Goal: Task Accomplishment & Management: Use online tool/utility

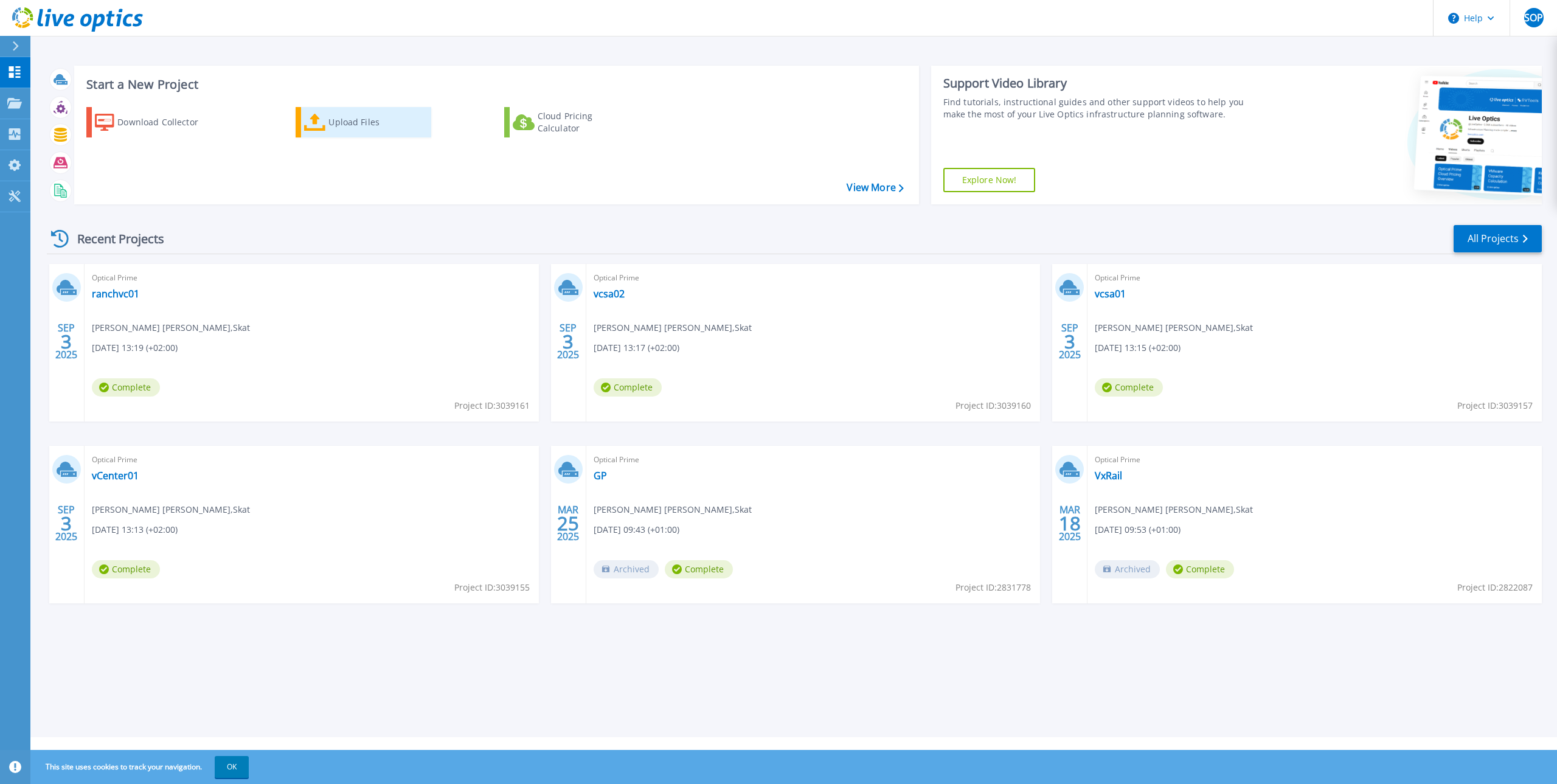
click at [344, 125] on div "Upload Files" at bounding box center [377, 122] width 97 height 25
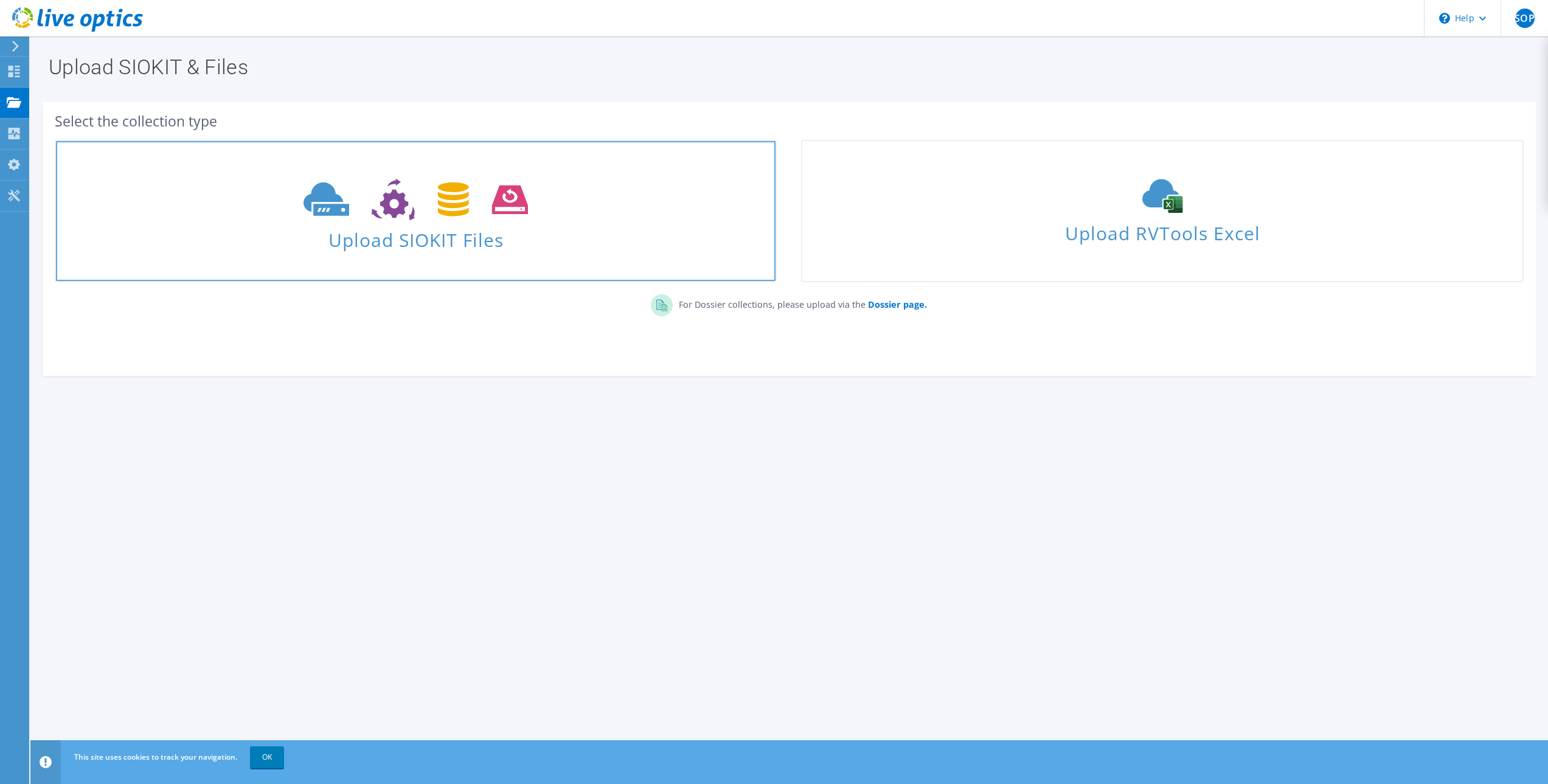
click at [387, 242] on span "Upload SIOKIT Files" at bounding box center [415, 237] width 720 height 26
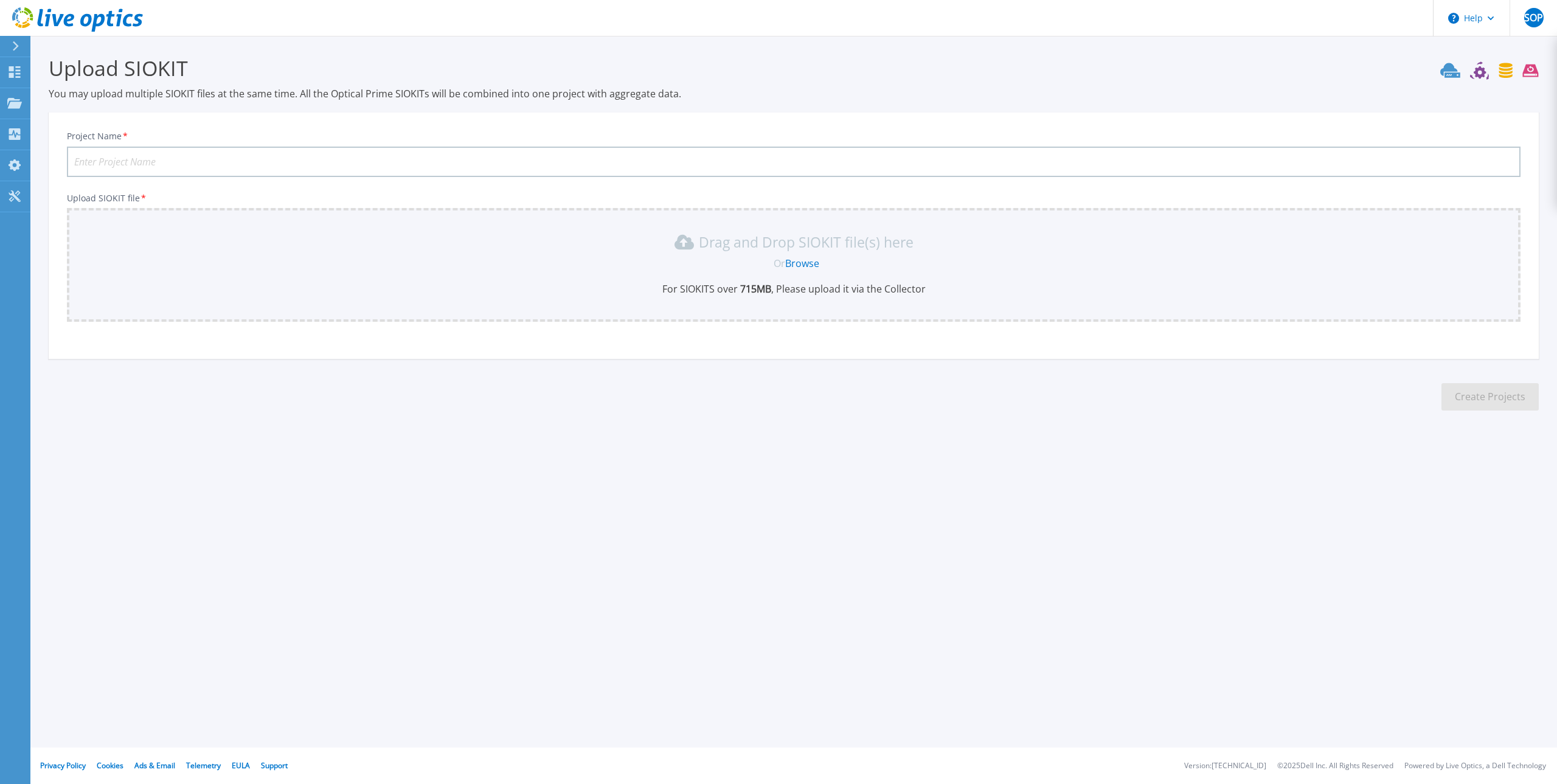
click at [231, 160] on input "Project Name *" at bounding box center [794, 161] width 1454 height 30
type input "TTJ"
click at [798, 263] on link "Browse" at bounding box center [802, 264] width 34 height 13
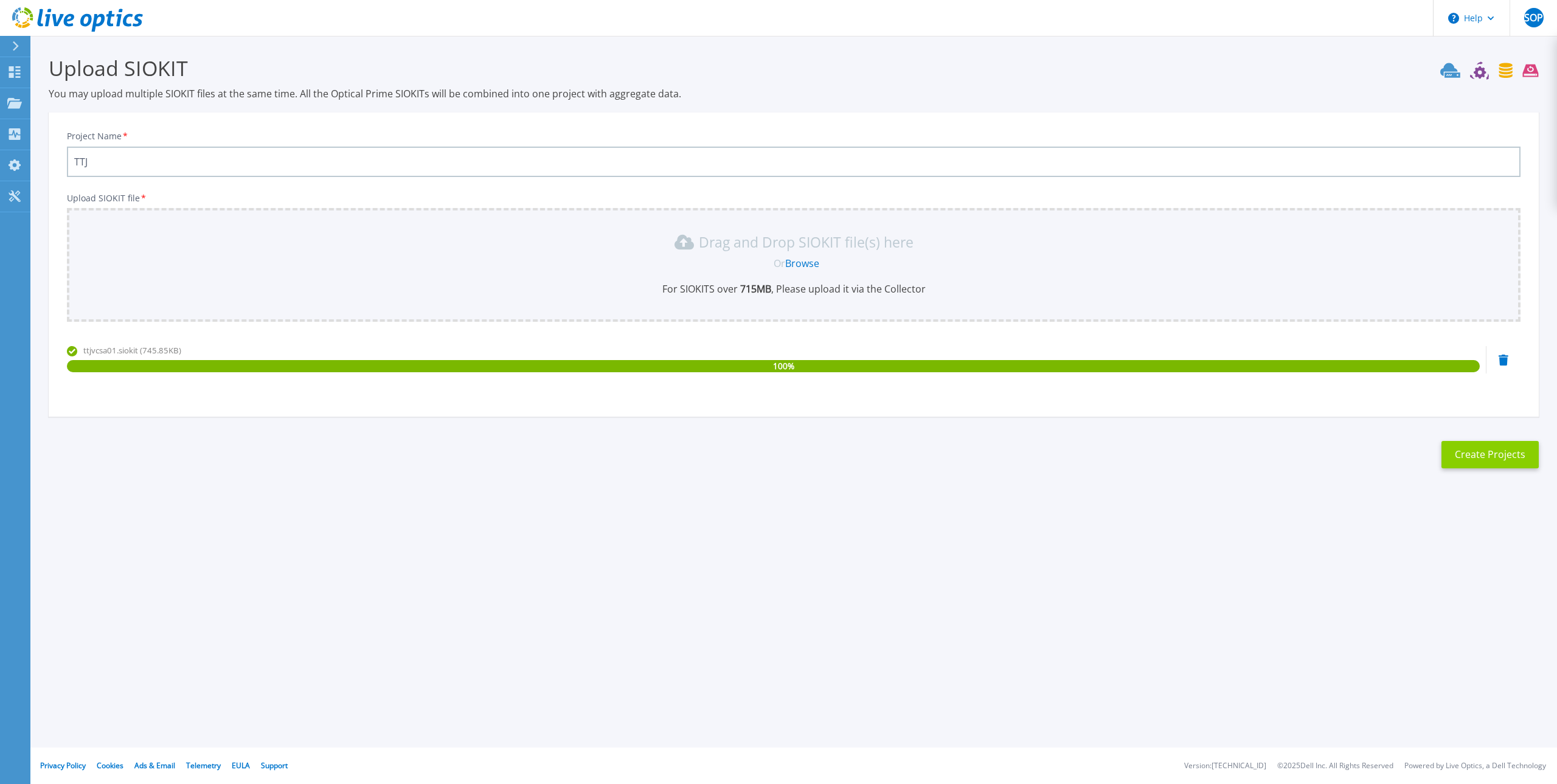
click at [1474, 460] on button "Create Projects" at bounding box center [1490, 454] width 97 height 27
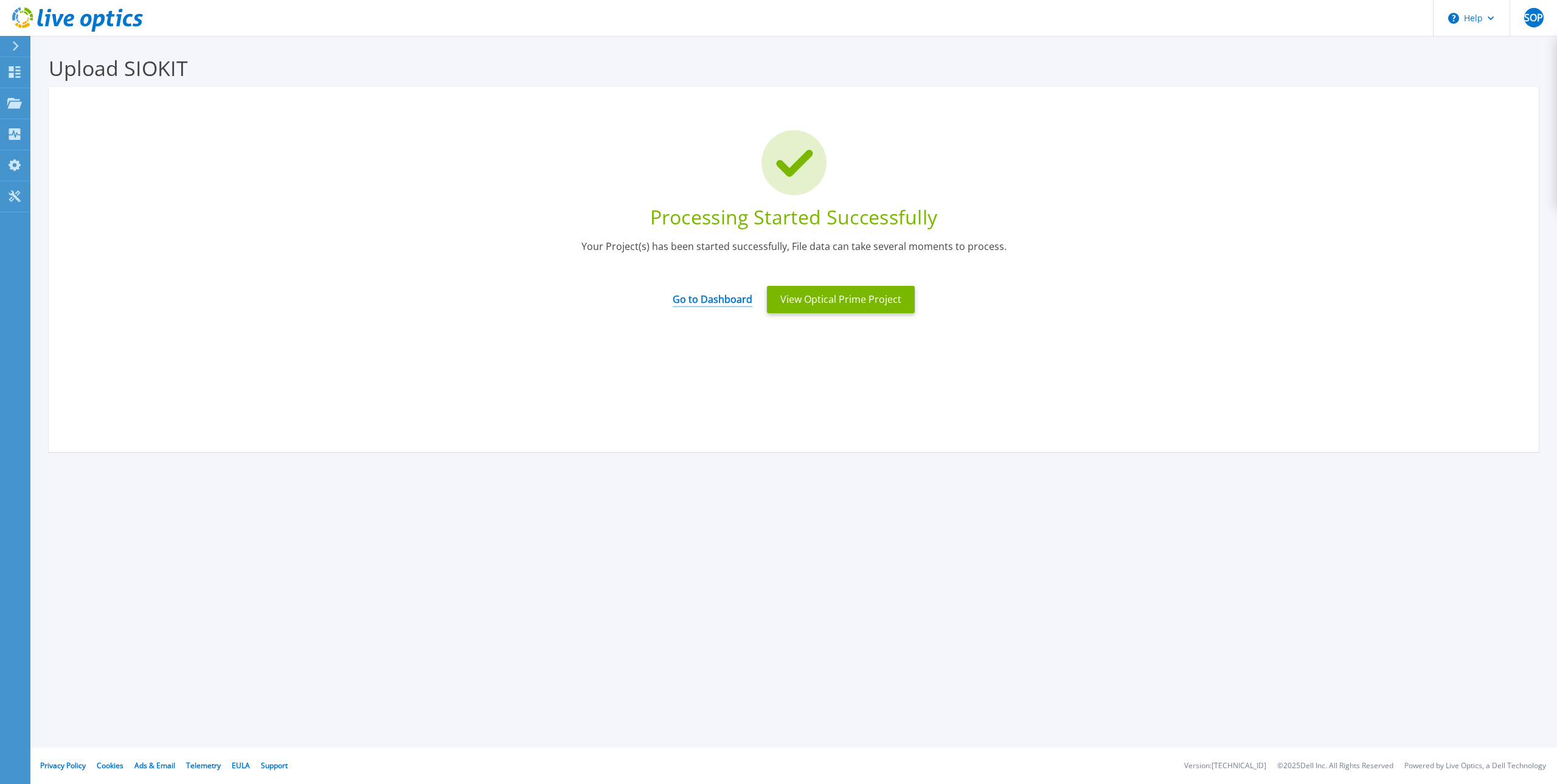
click at [699, 299] on link "Go to Dashboard" at bounding box center [712, 295] width 79 height 24
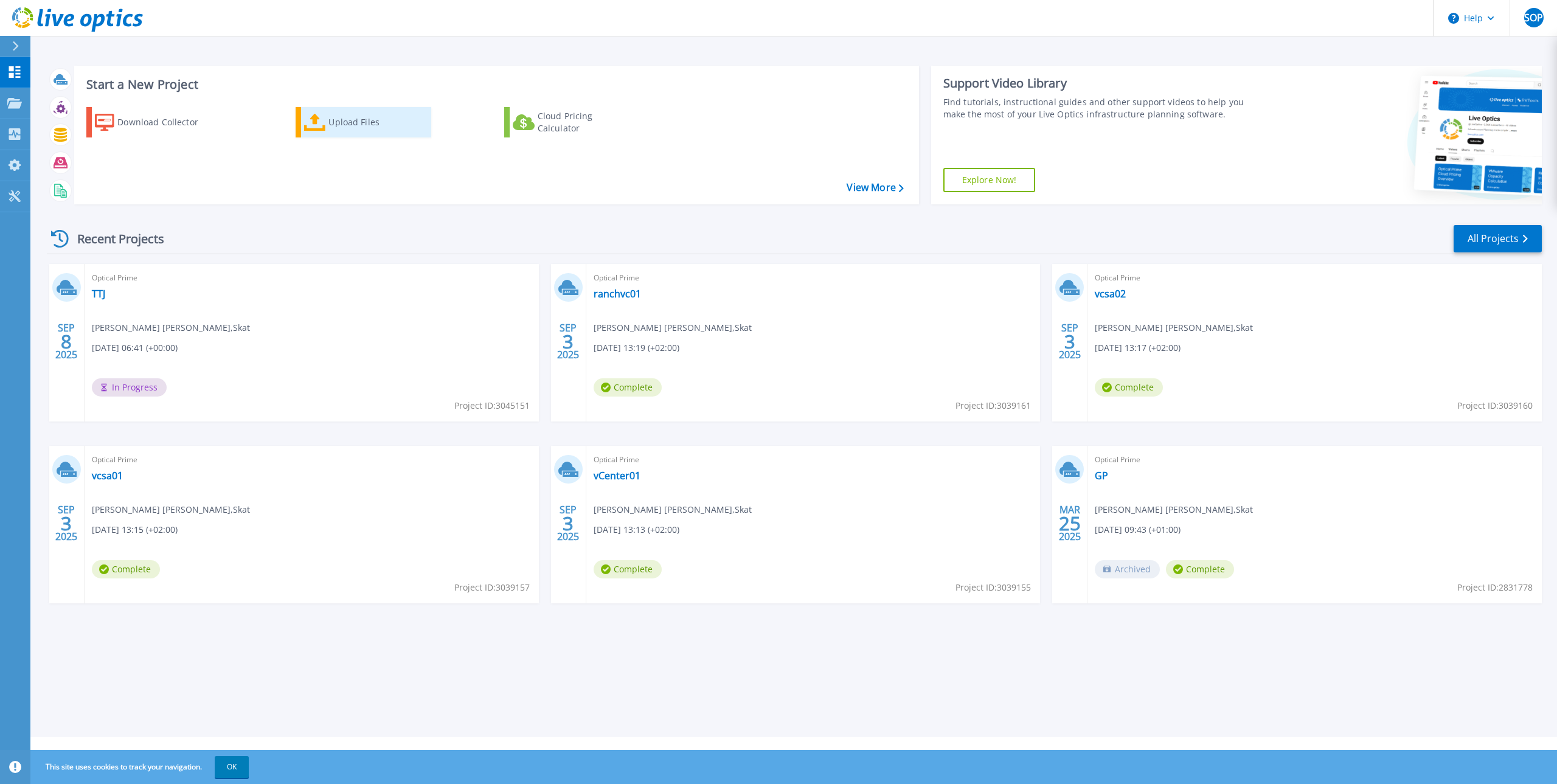
click at [350, 122] on div "Upload Files" at bounding box center [377, 122] width 97 height 25
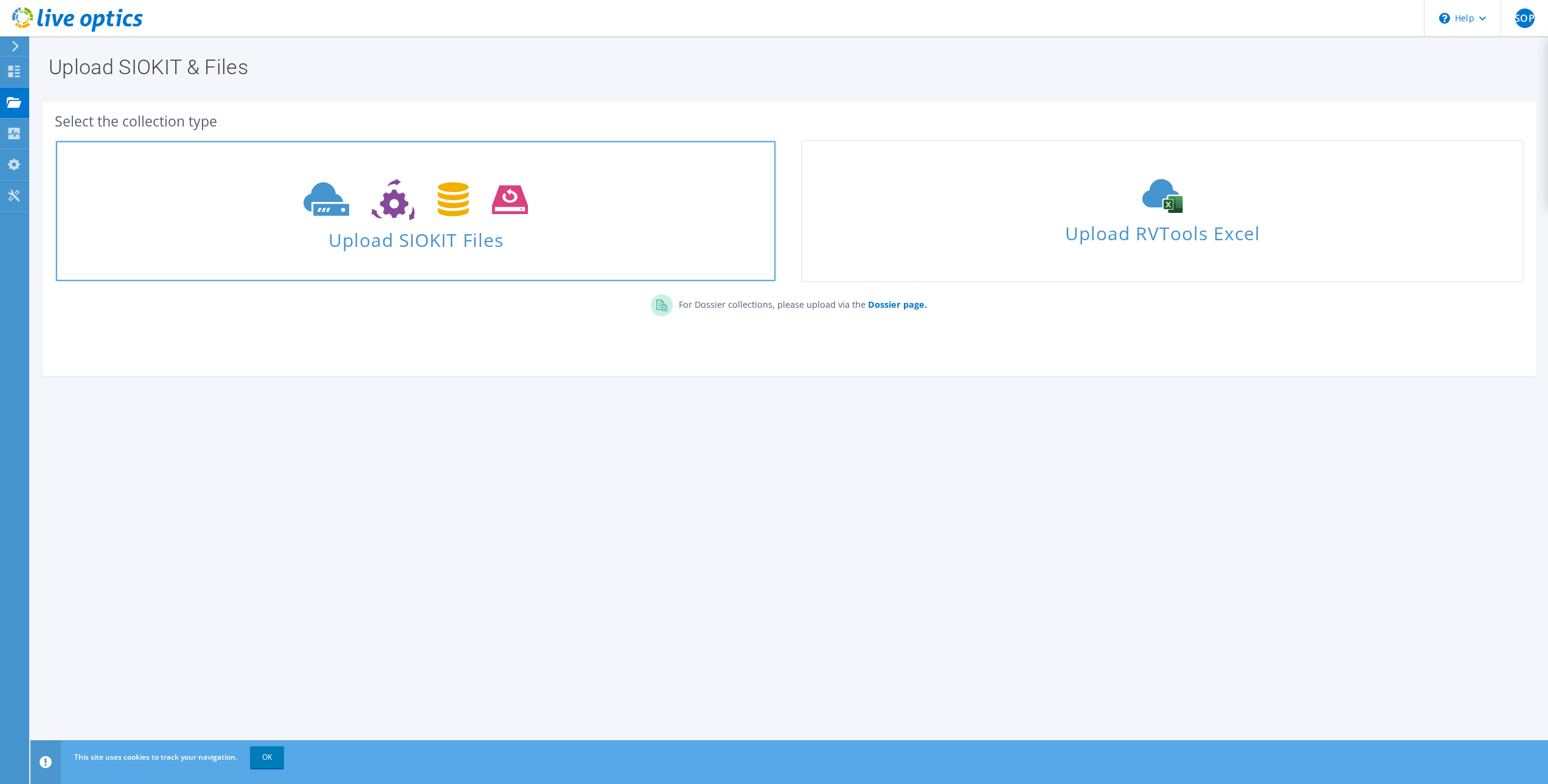
click at [349, 226] on span "Upload SIOKIT Files" at bounding box center [415, 237] width 720 height 26
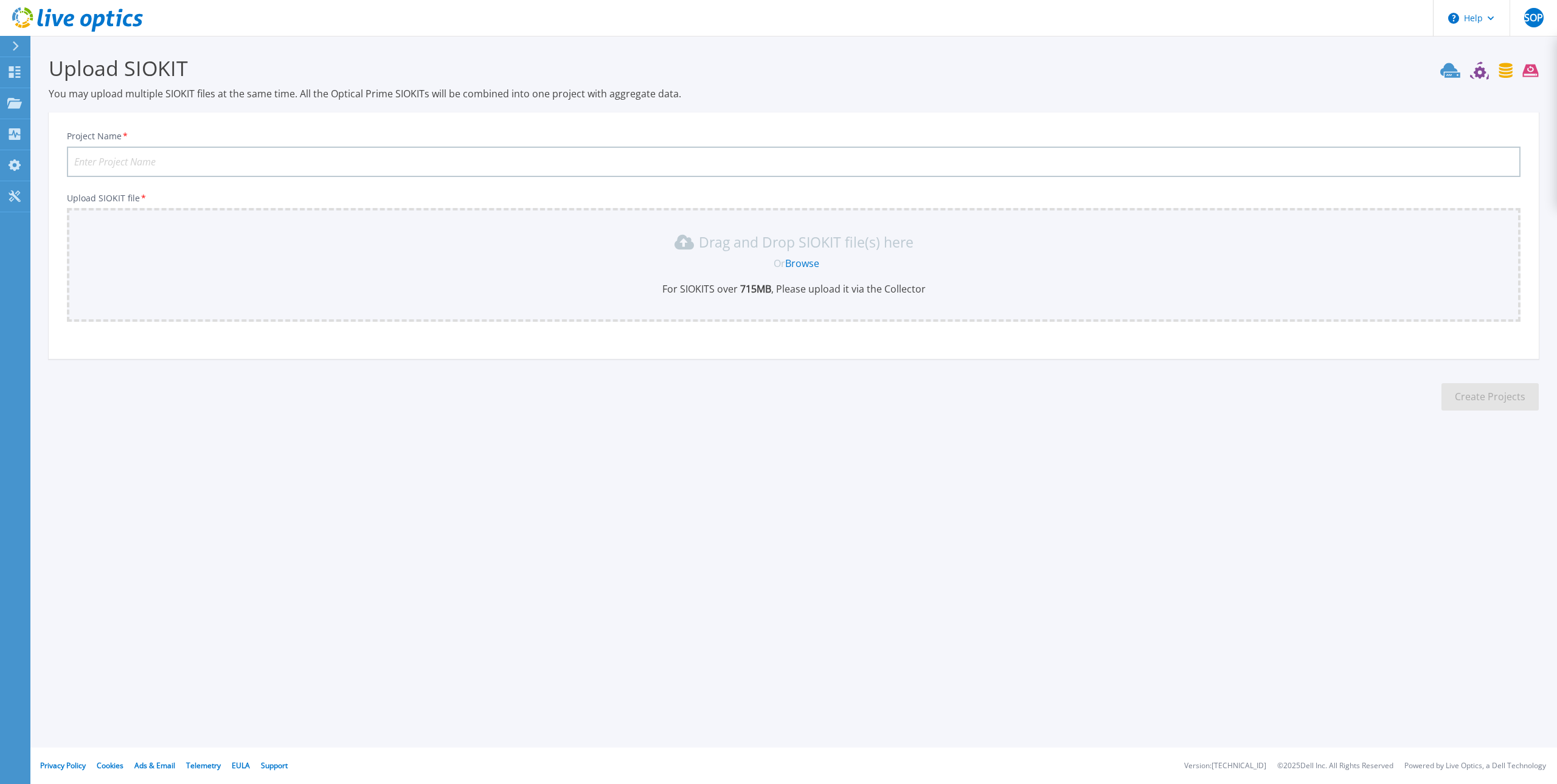
click at [248, 157] on input "Project Name *" at bounding box center [794, 161] width 1454 height 30
type input "Arpa"
click at [804, 264] on link "Browse" at bounding box center [802, 264] width 34 height 13
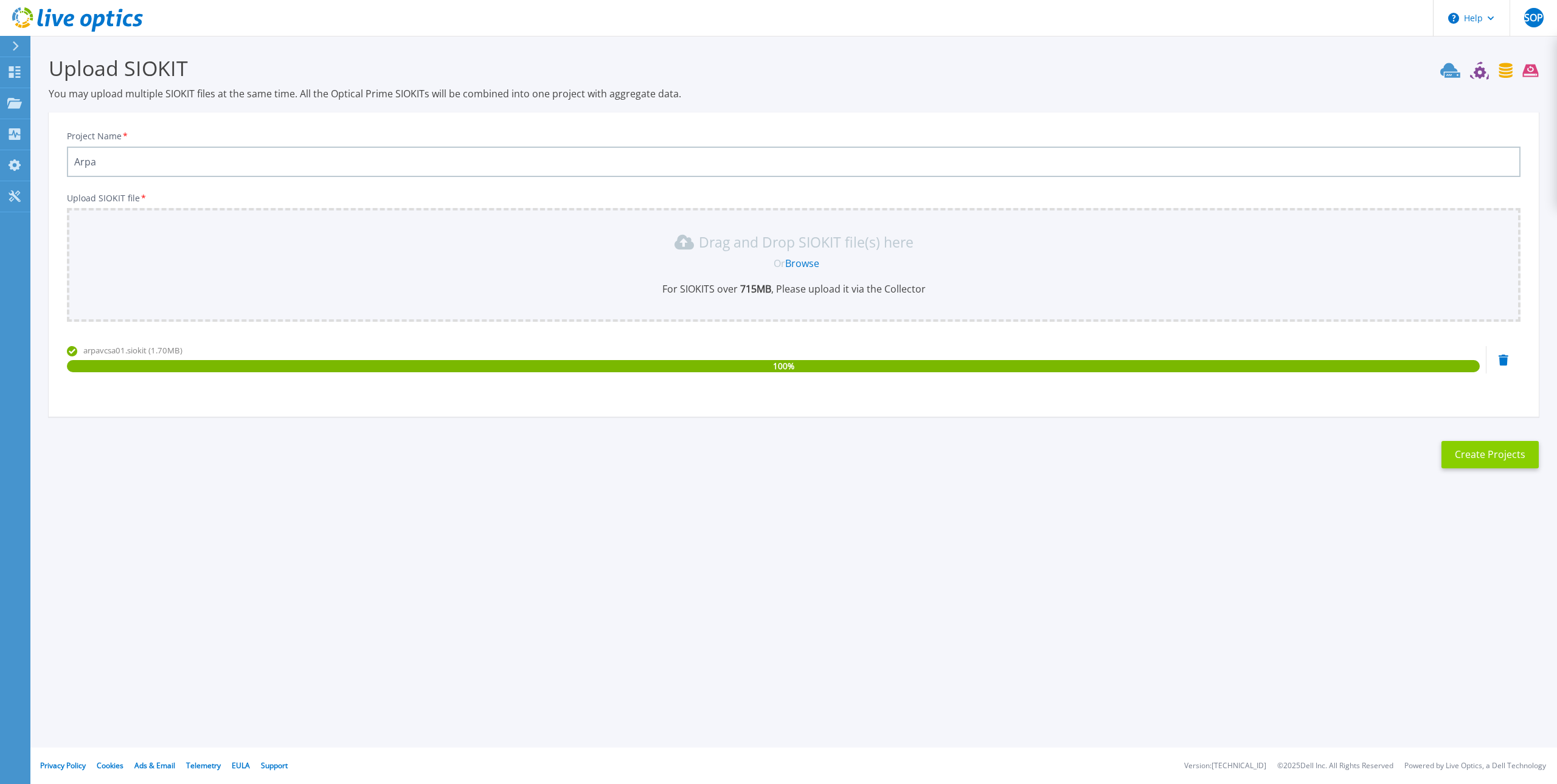
click at [1483, 448] on button "Create Projects" at bounding box center [1490, 454] width 97 height 27
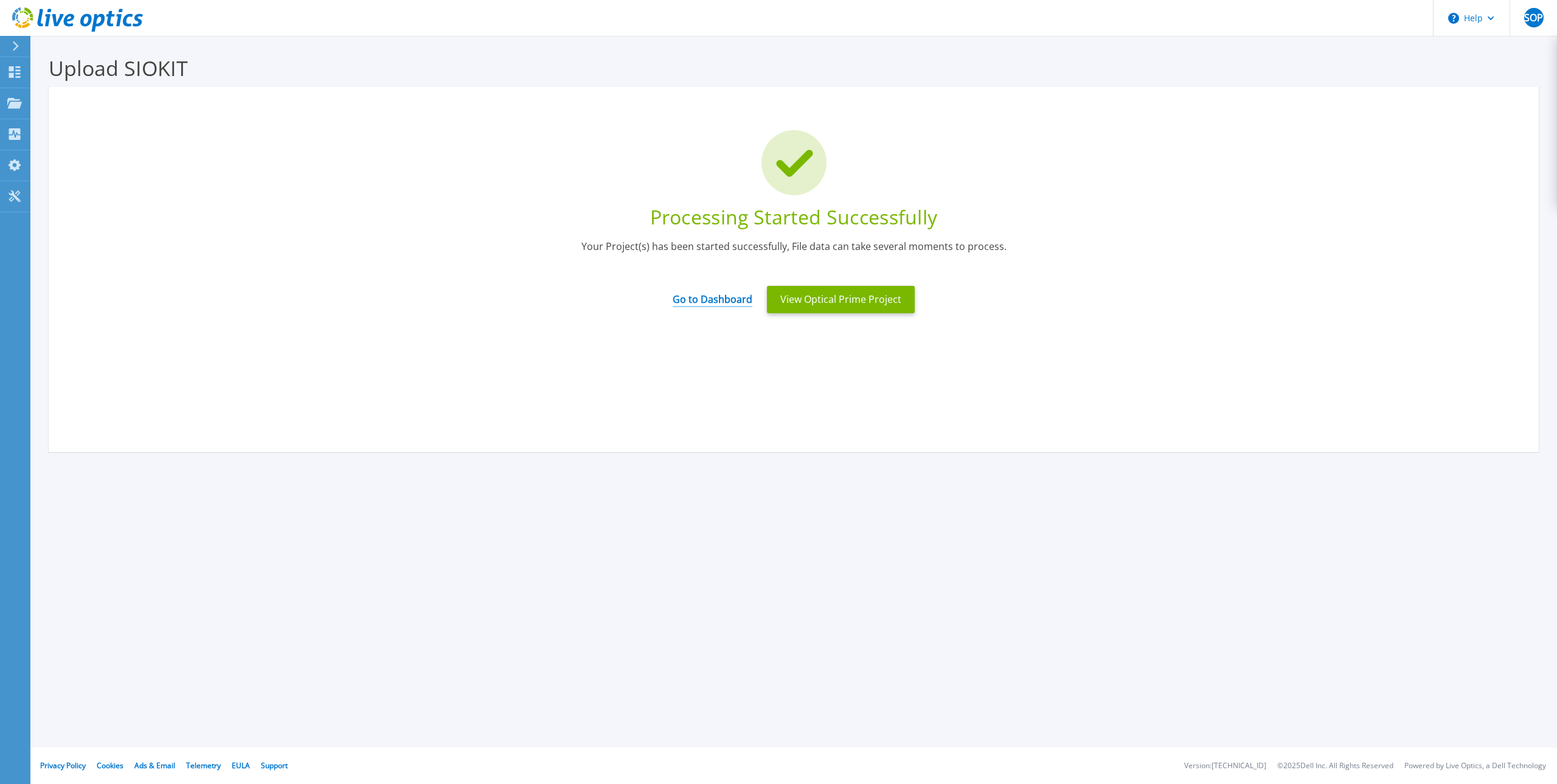
click at [709, 300] on link "Go to Dashboard" at bounding box center [712, 295] width 79 height 24
